Goal: Task Accomplishment & Management: Use online tool/utility

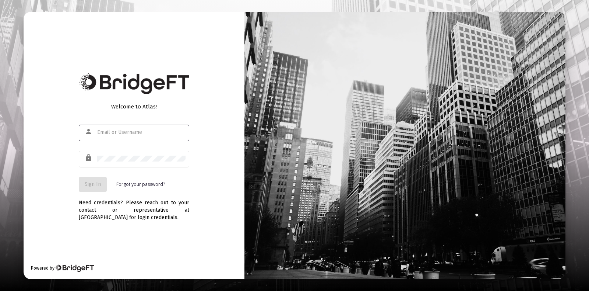
type input "[EMAIL_ADDRESS][DOMAIN_NAME]"
click at [95, 190] on button "Sign In" at bounding box center [93, 184] width 28 height 15
click at [105, 89] on img at bounding box center [134, 83] width 110 height 21
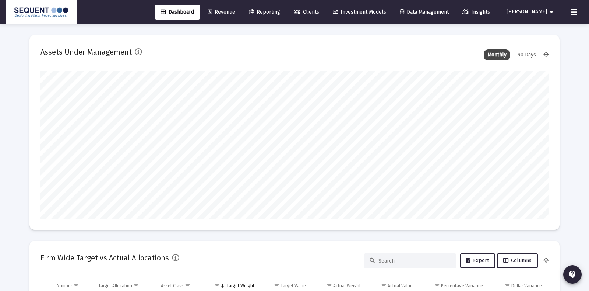
type input "[DATE]"
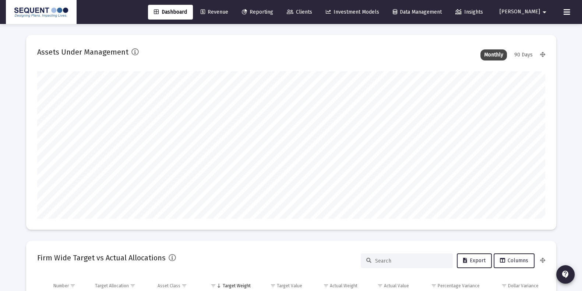
scroll to position [147, 237]
click at [228, 10] on span "Revenue" at bounding box center [215, 12] width 28 height 6
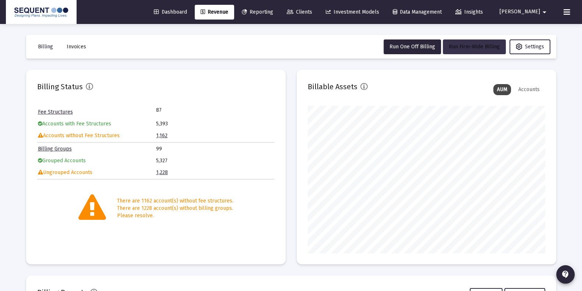
click at [464, 53] on button "Run Firm-Wide Billing" at bounding box center [474, 46] width 63 height 15
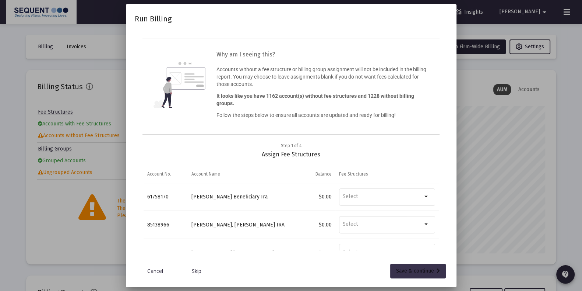
click at [411, 273] on div "Save & continue" at bounding box center [418, 270] width 44 height 15
click at [418, 272] on div "Save & continue" at bounding box center [418, 270] width 44 height 15
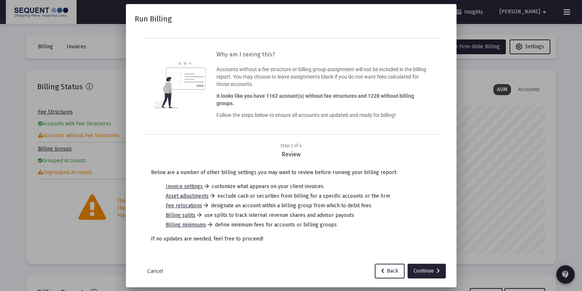
click at [418, 272] on div "Continue" at bounding box center [427, 270] width 27 height 15
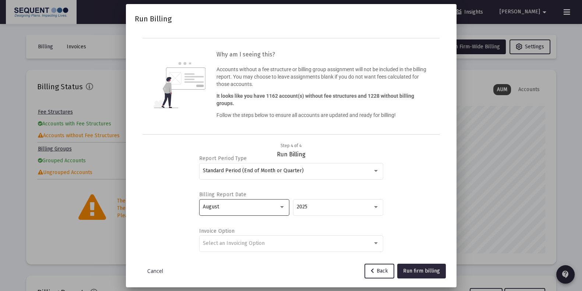
click at [251, 207] on div "August" at bounding box center [241, 207] width 76 height 6
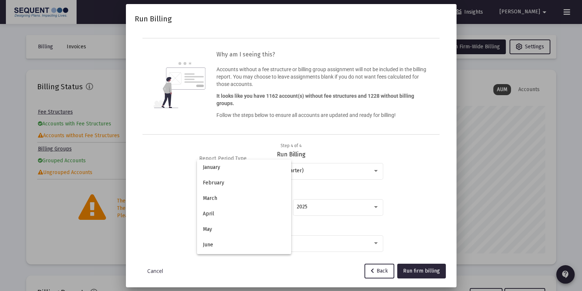
scroll to position [68, 0]
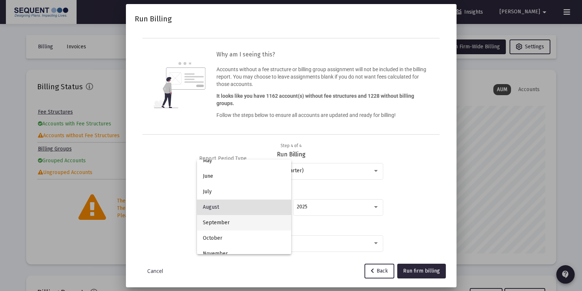
click at [243, 220] on span "September" at bounding box center [244, 222] width 82 height 15
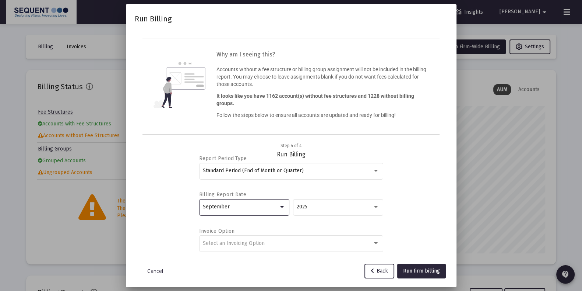
click at [422, 261] on div "Run Billing Why am I seeing this? Accounts without a fee structure or billing g…" at bounding box center [291, 145] width 313 height 265
click at [422, 267] on span "Run firm billing" at bounding box center [421, 270] width 37 height 6
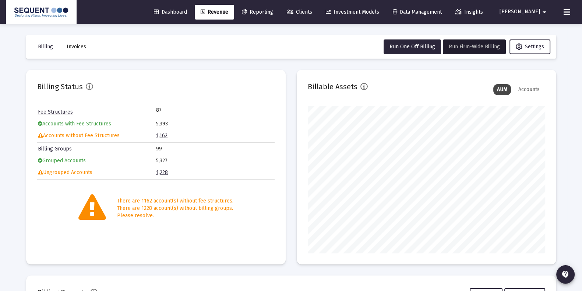
click at [293, 12] on icon at bounding box center [290, 12] width 7 height 5
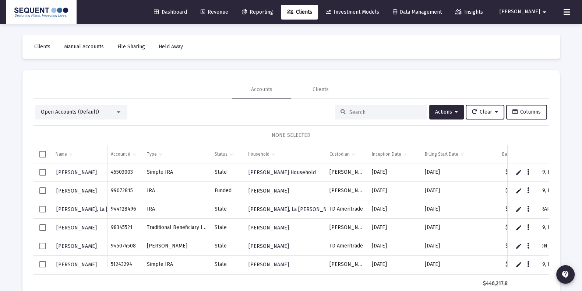
click at [371, 115] on input at bounding box center [385, 112] width 72 height 6
paste input "20214128"
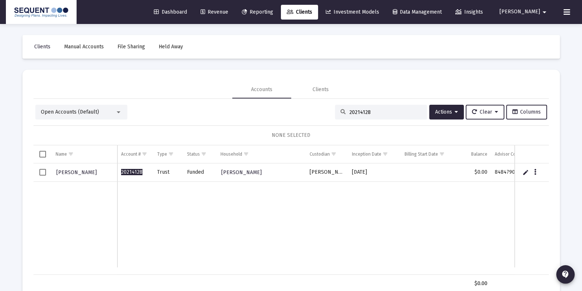
type input "20214128"
